Goal: Navigation & Orientation: Find specific page/section

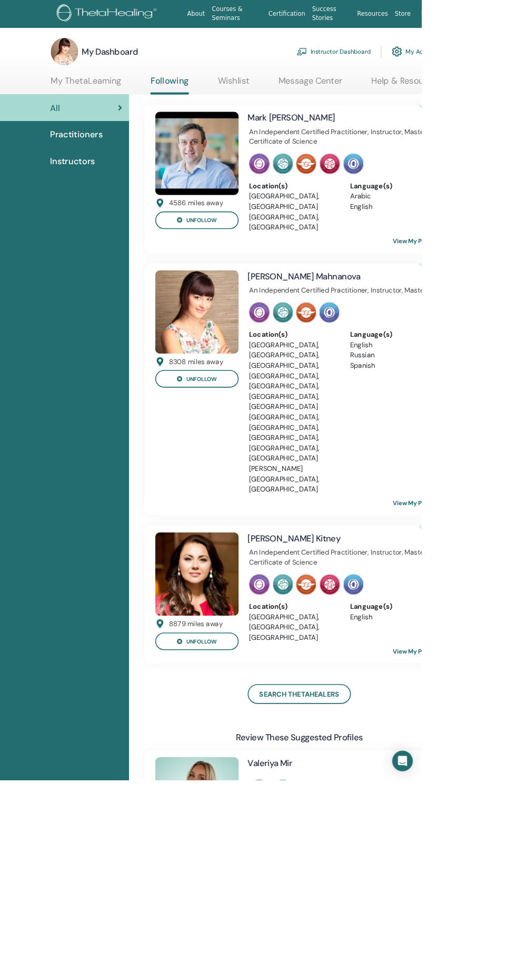
click at [428, 63] on link "Instructor Dashboard" at bounding box center [408, 63] width 91 height 23
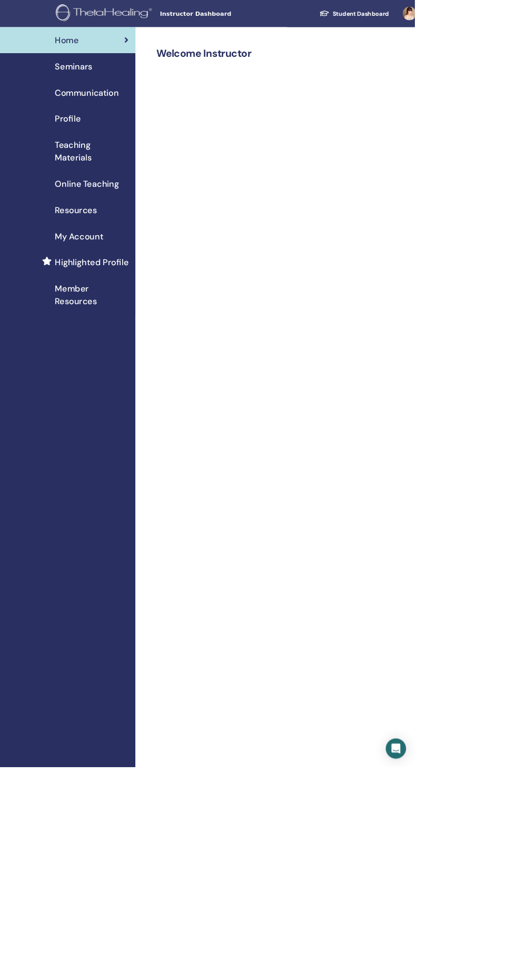
click at [141, 294] on div "My Account" at bounding box center [84, 294] width 152 height 16
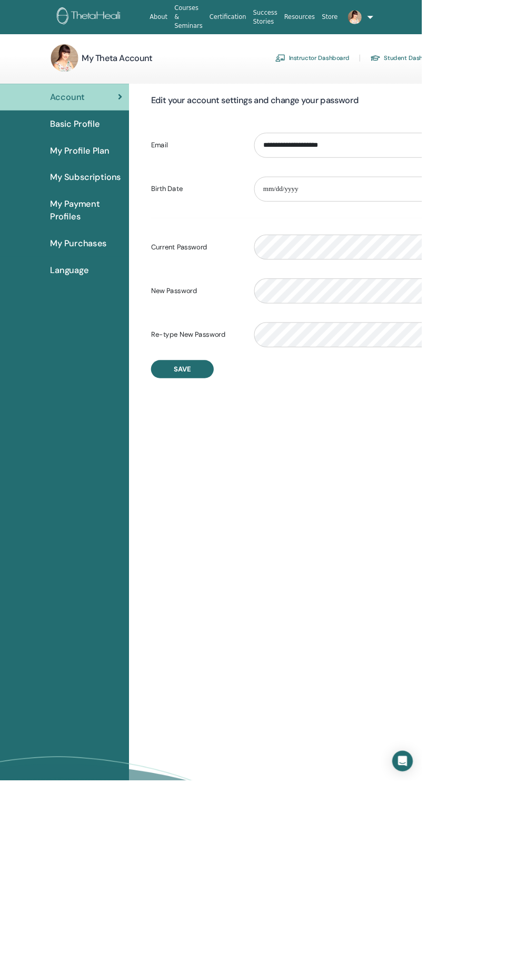
click at [405, 71] on link "Instructor Dashboard" at bounding box center [382, 71] width 91 height 17
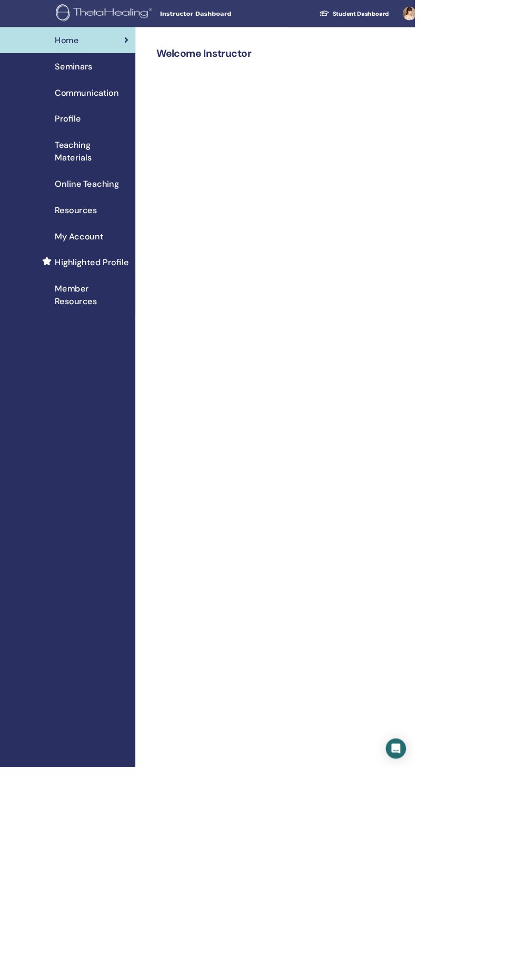
click at [125, 260] on div "Resources" at bounding box center [84, 262] width 152 height 16
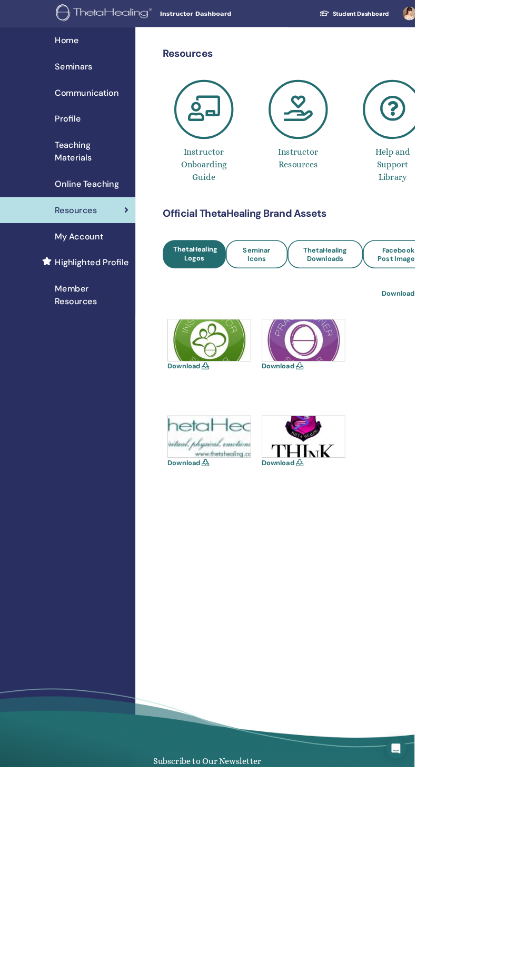
click at [131, 211] on link "Teaching Materials" at bounding box center [84, 188] width 168 height 48
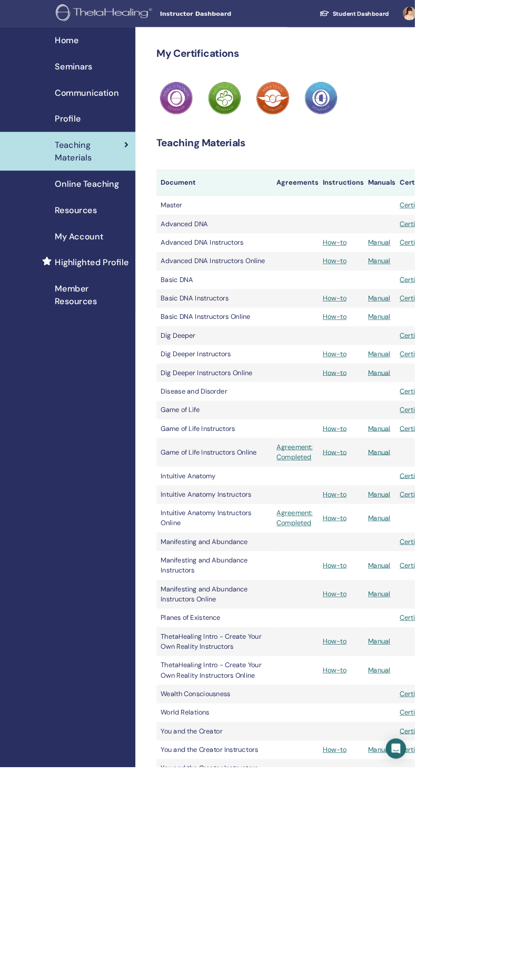
click at [122, 229] on span "Online Teaching" at bounding box center [107, 229] width 79 height 16
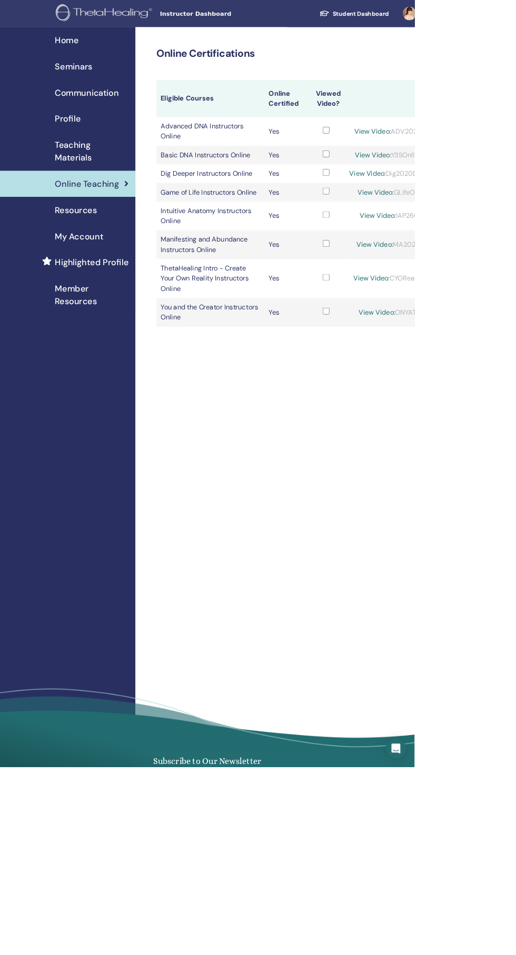
scroll to position [22, 0]
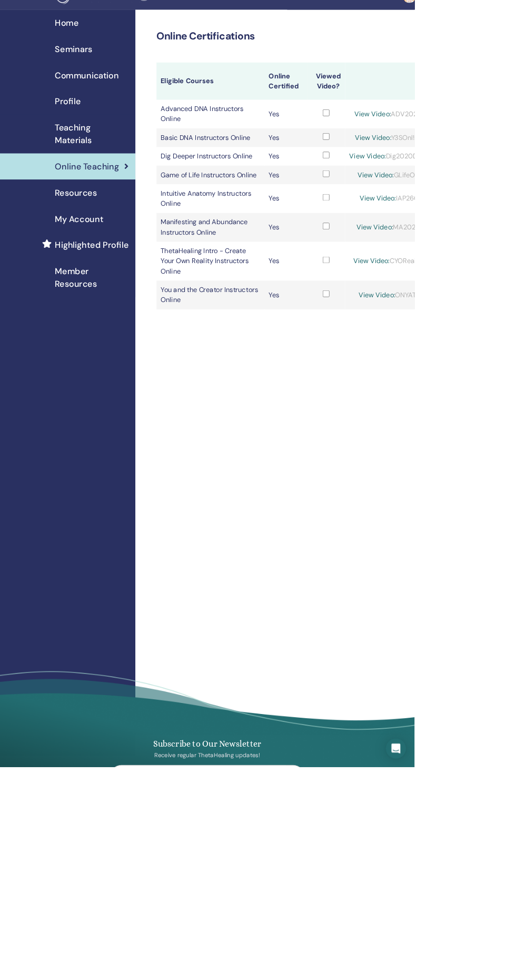
click at [103, 57] on span "Seminars" at bounding box center [91, 61] width 46 height 16
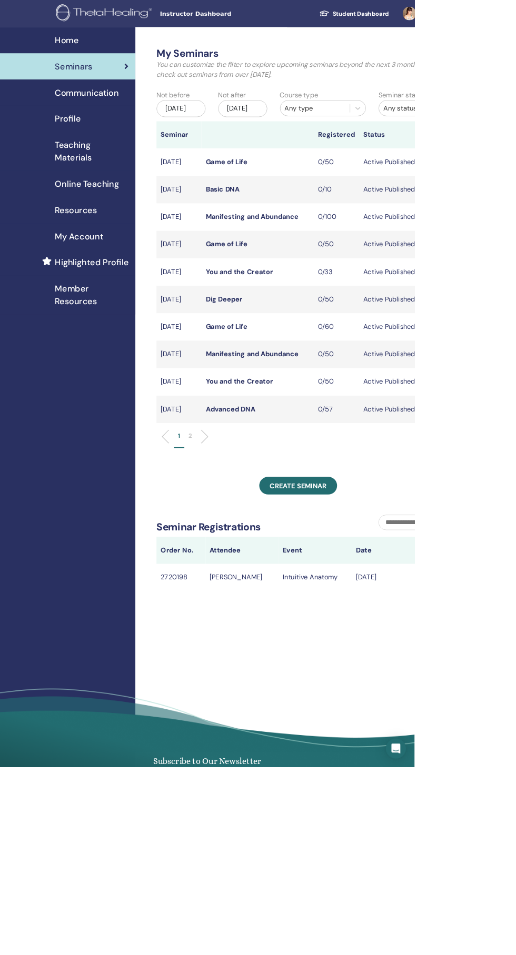
click at [106, 150] on div "Profile" at bounding box center [84, 148] width 152 height 16
